Goal: Information Seeking & Learning: Understand process/instructions

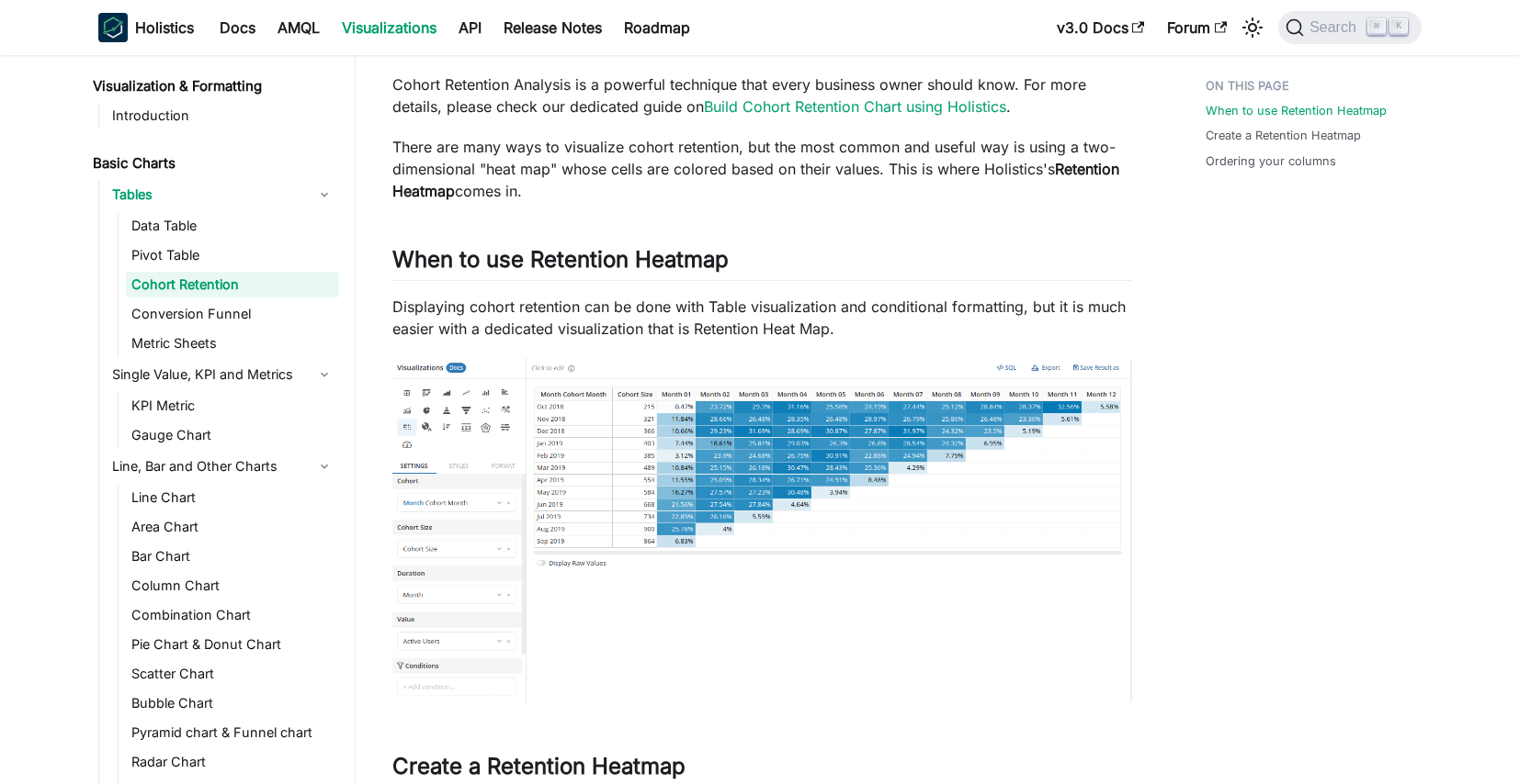
scroll to position [180, 0]
click at [673, 484] on img at bounding box center [762, 529] width 740 height 345
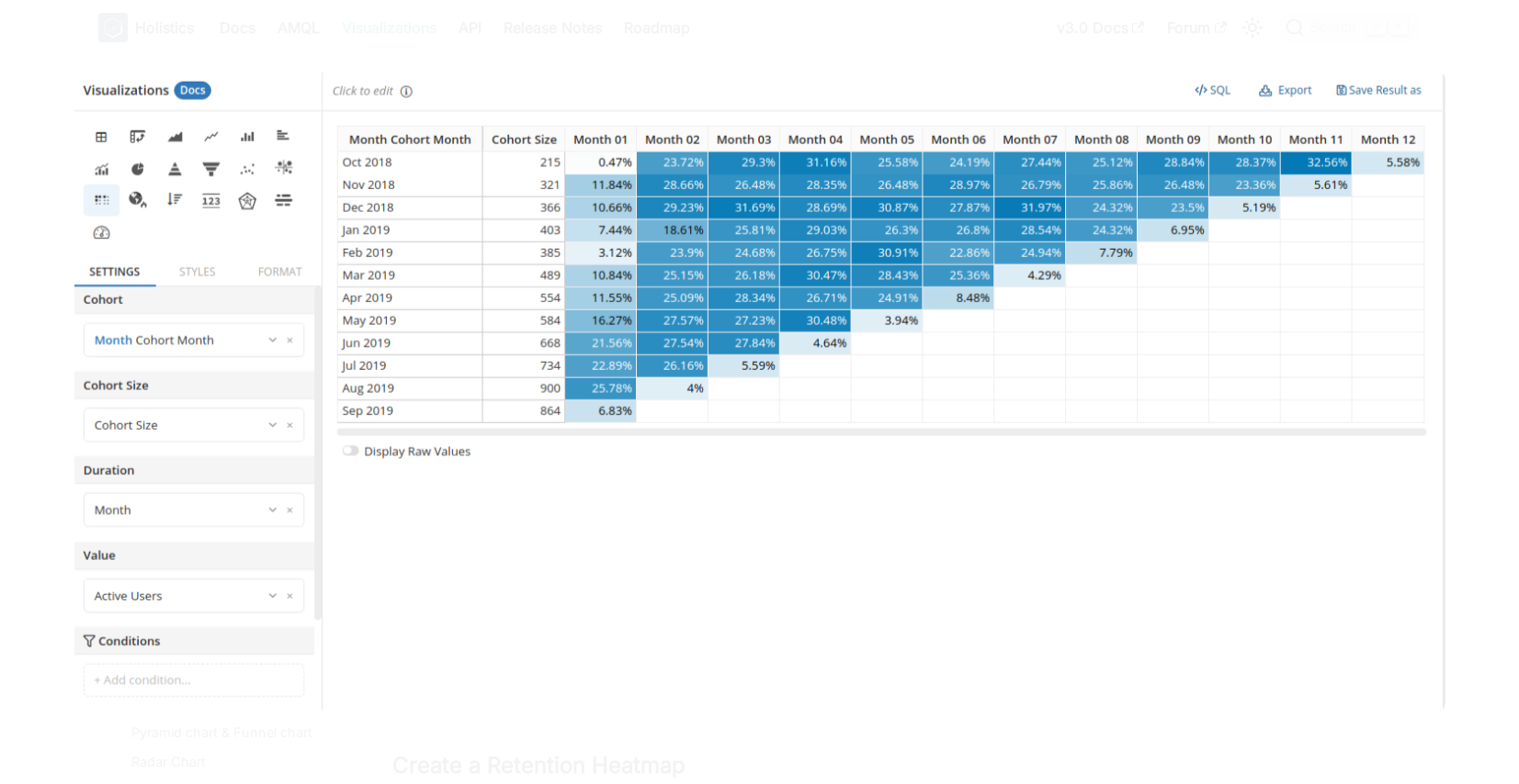
click at [1470, 160] on div at bounding box center [759, 392] width 1519 height 784
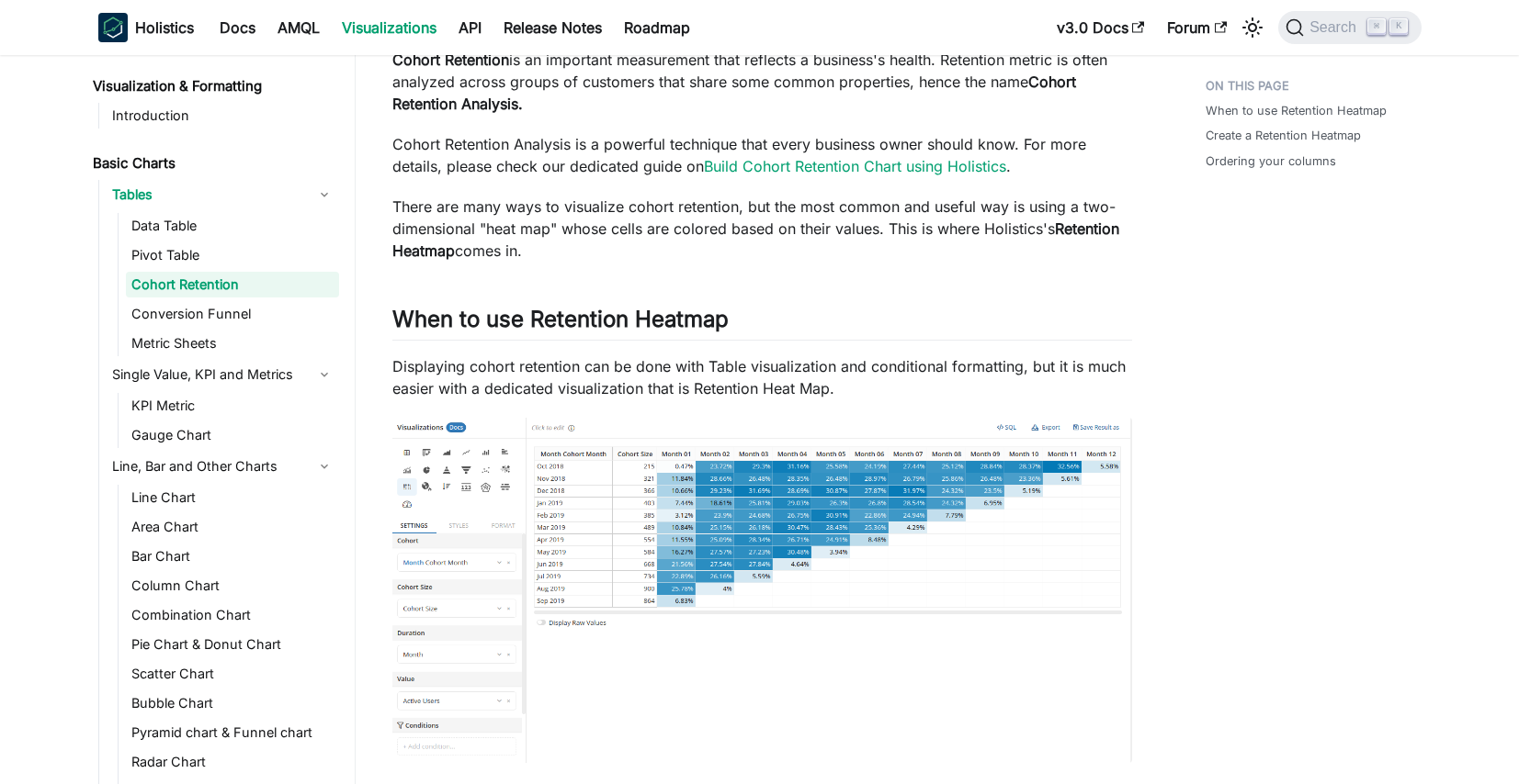
scroll to position [122, 0]
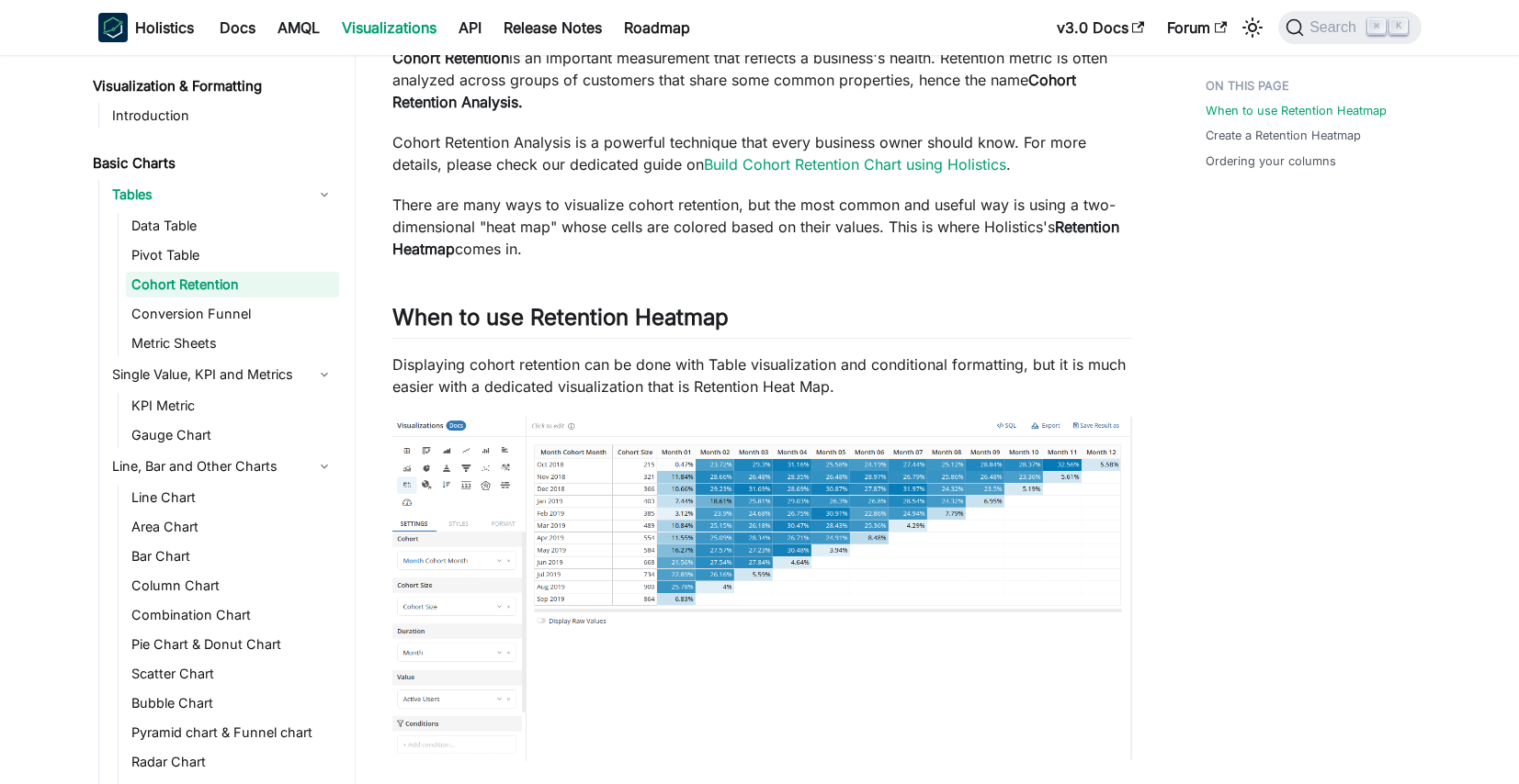
click at [878, 549] on img at bounding box center [762, 588] width 740 height 345
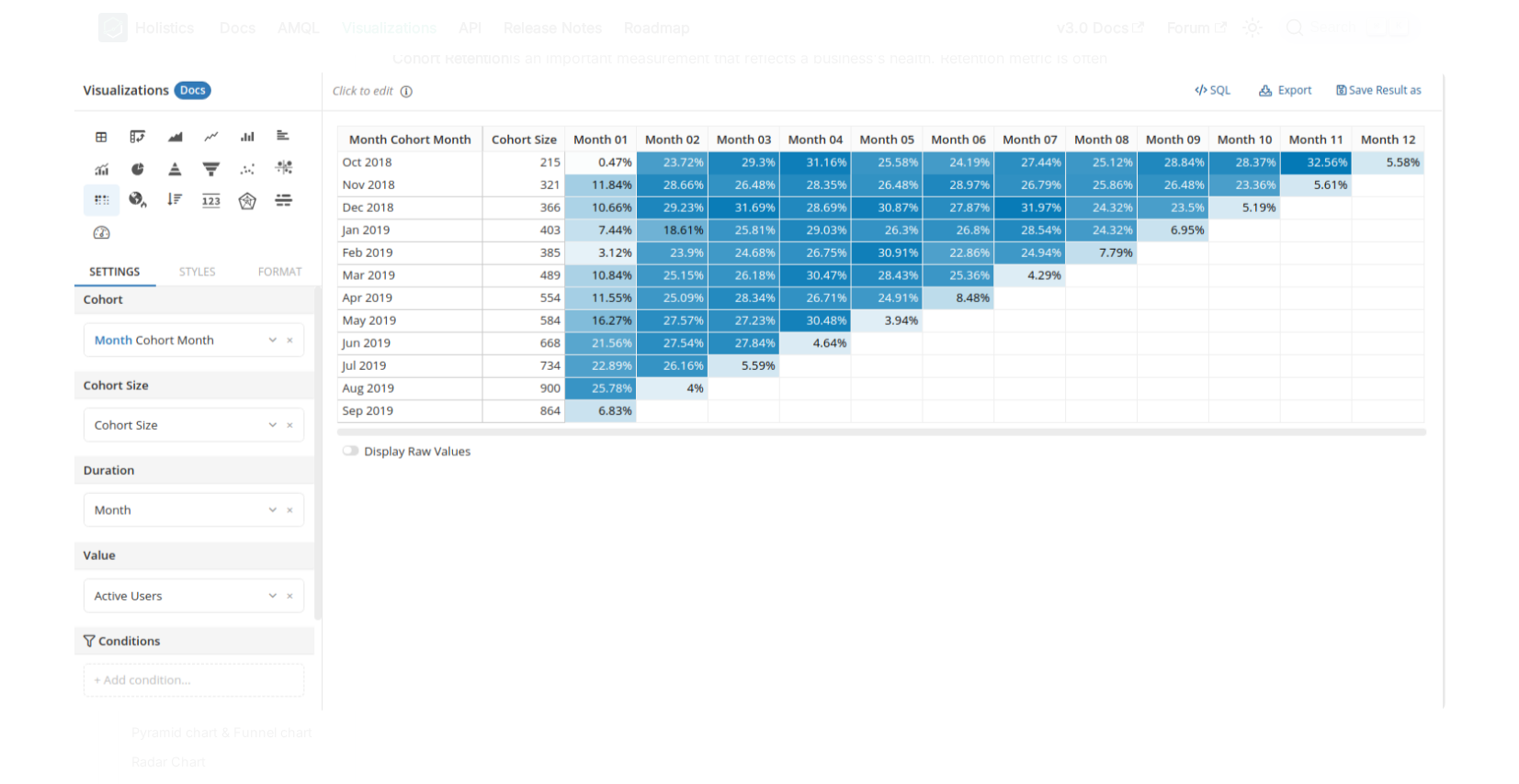
click at [878, 549] on img at bounding box center [758, 392] width 1370 height 639
drag, startPoint x: 901, startPoint y: 400, endPoint x: 660, endPoint y: 0, distance: 467.0
click at [0, 0] on body "Skip to main content Holistics Docs AMQL Visualizations API Release Notes Roadm…" at bounding box center [759, 270] width 1519 height 784
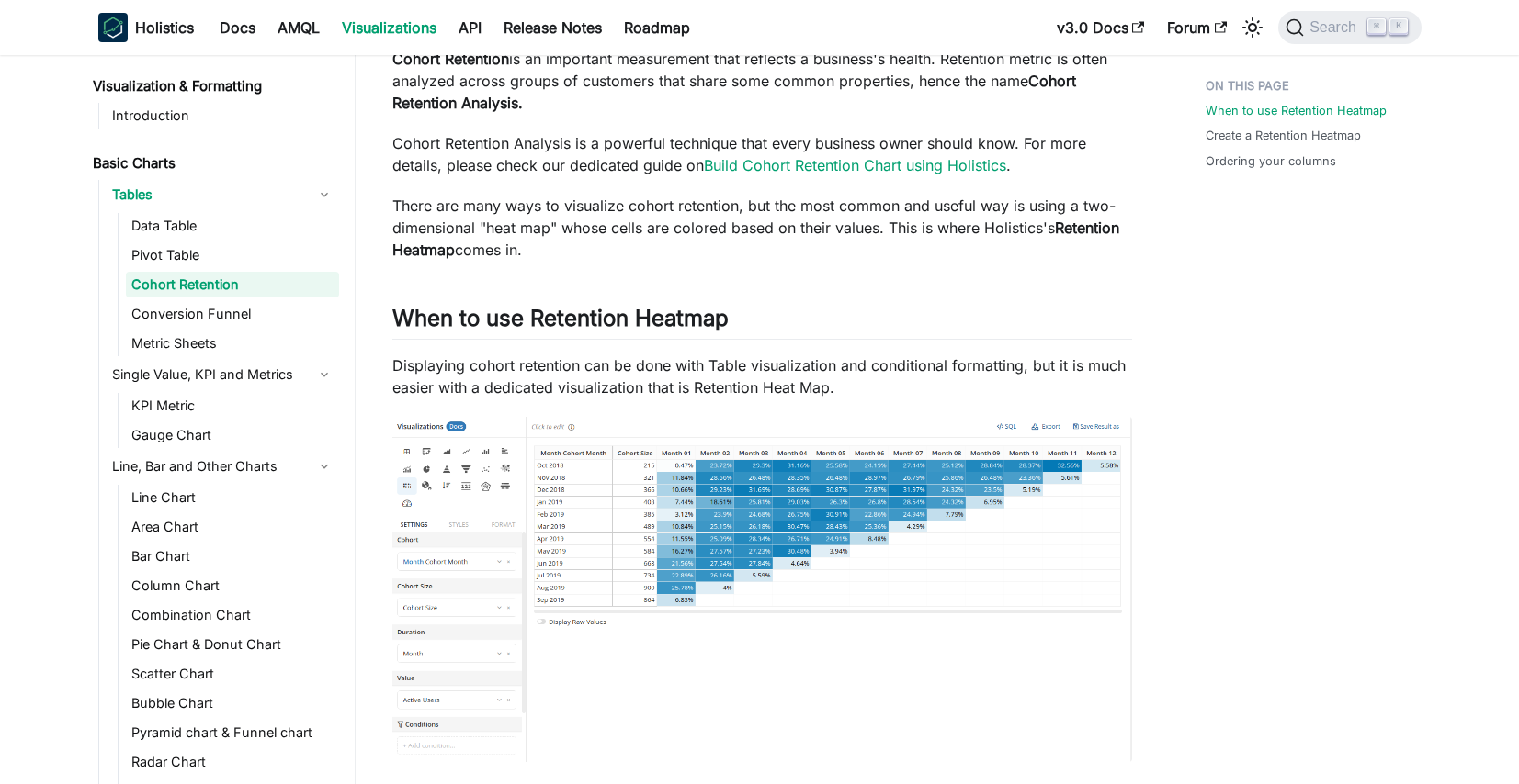
scroll to position [116, 0]
